Goal: Task Accomplishment & Management: Complete application form

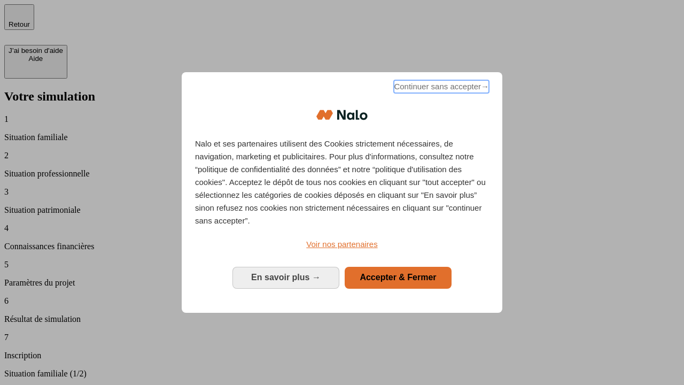
click at [440, 88] on span "Continuer sans accepter →" at bounding box center [441, 86] width 95 height 13
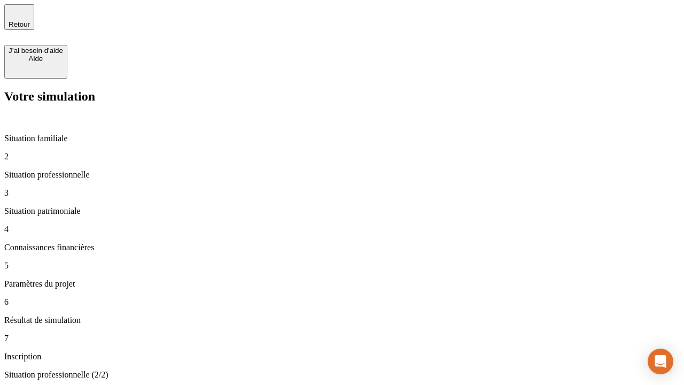
type input "30 000"
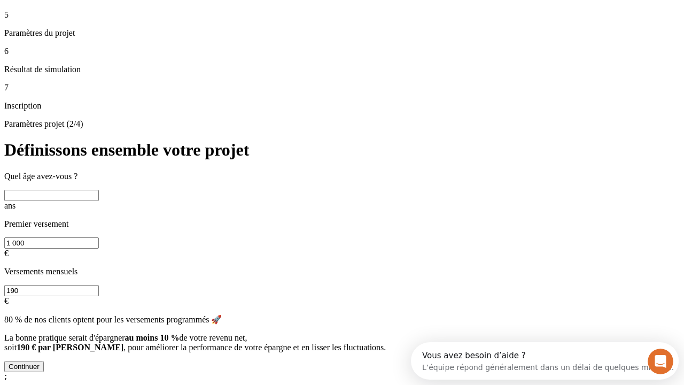
scroll to position [20, 0]
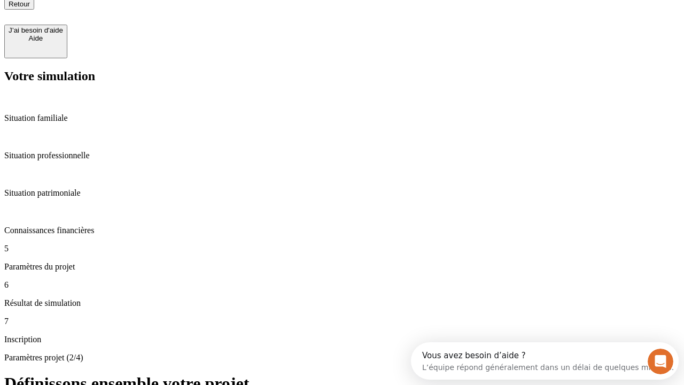
type input "25"
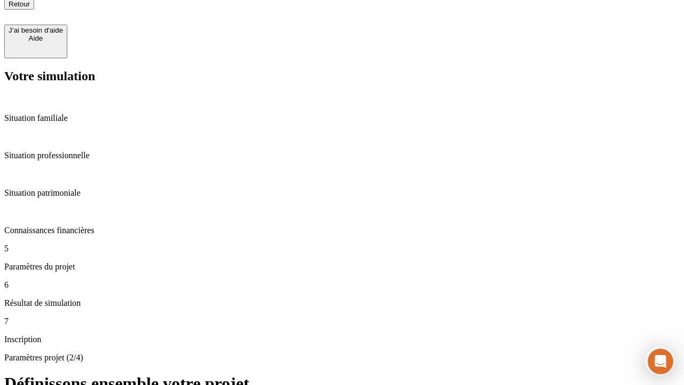
type input "1 000"
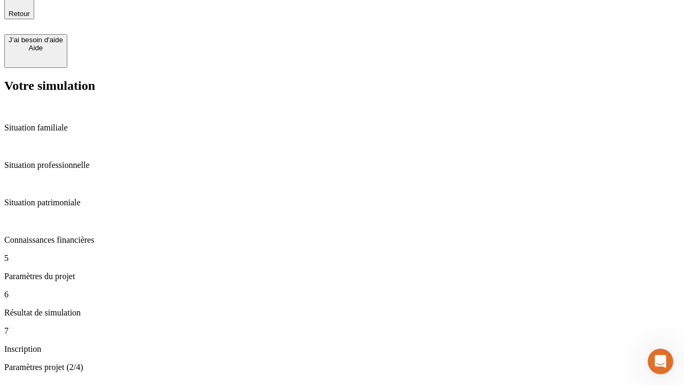
type input "640"
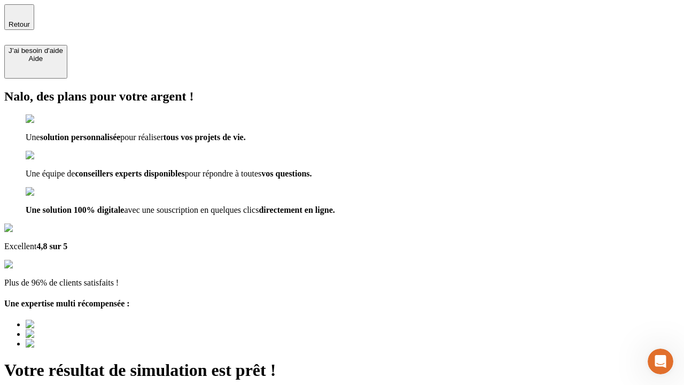
type input "[EMAIL_ADDRESS][PERSON_NAME][DOMAIN_NAME]"
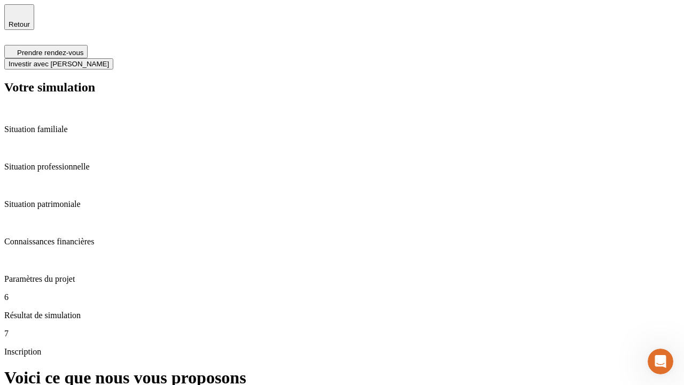
click at [109, 60] on span "Investir avec [PERSON_NAME]" at bounding box center [59, 64] width 100 height 8
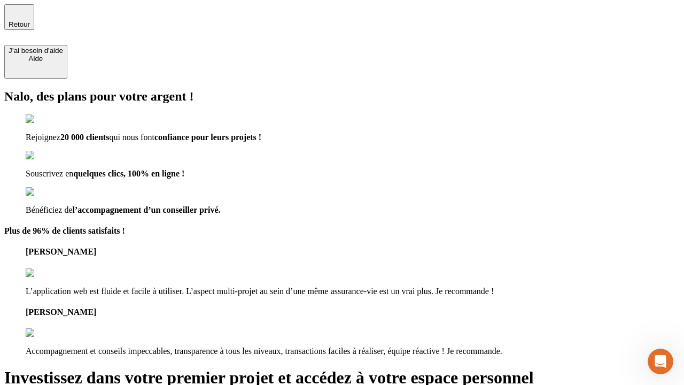
type input "[EMAIL_ADDRESS][PERSON_NAME][DOMAIN_NAME]"
